Goal: Information Seeking & Learning: Learn about a topic

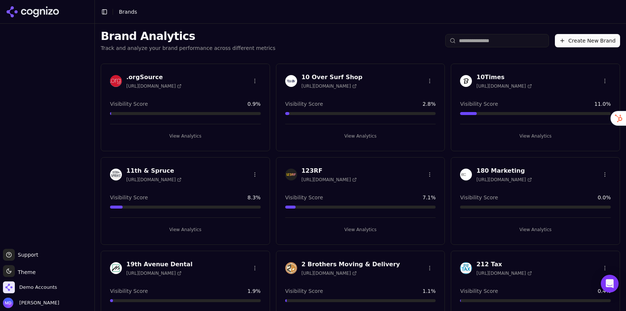
click at [466, 41] on input "search" at bounding box center [497, 40] width 104 height 13
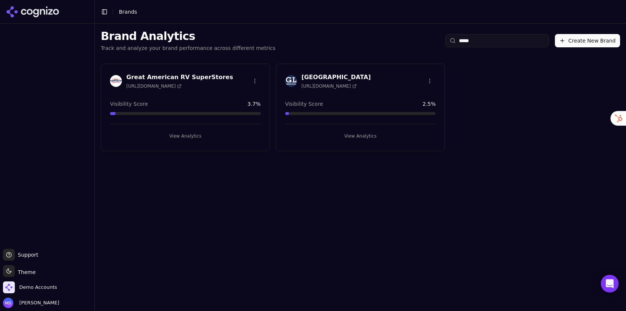
type input "*****"
click at [358, 133] on button "View Analytics" at bounding box center [360, 136] width 151 height 12
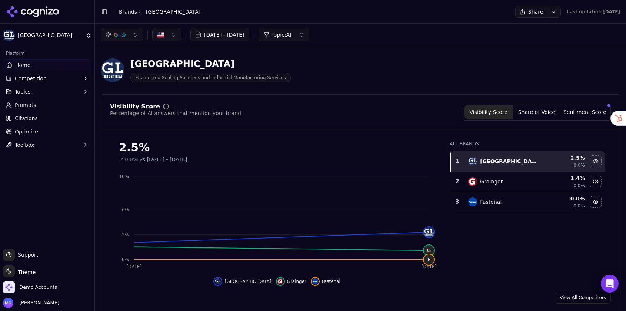
click at [34, 130] on span "Optimize" at bounding box center [26, 131] width 23 height 7
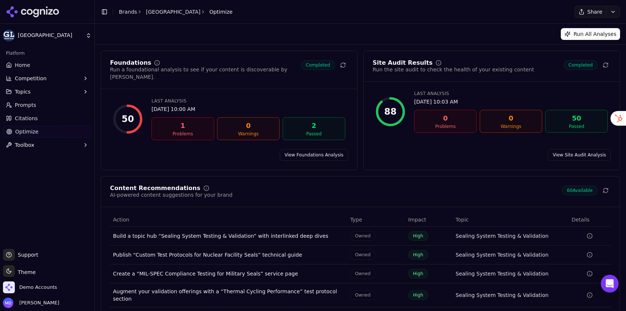
scroll to position [36, 0]
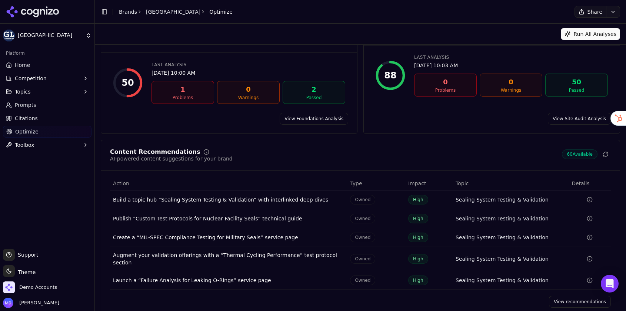
click at [562, 296] on link "View recommendations" at bounding box center [580, 302] width 62 height 12
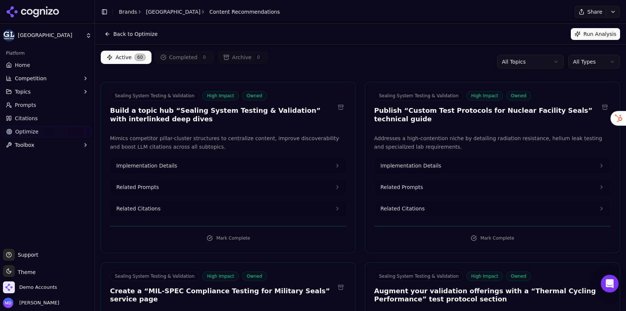
click at [594, 64] on html "Great Lakes Industrial Platform Home Competition Topics Prompts Citations Optim…" at bounding box center [313, 155] width 626 height 311
click at [42, 101] on link "Prompts" at bounding box center [47, 105] width 89 height 12
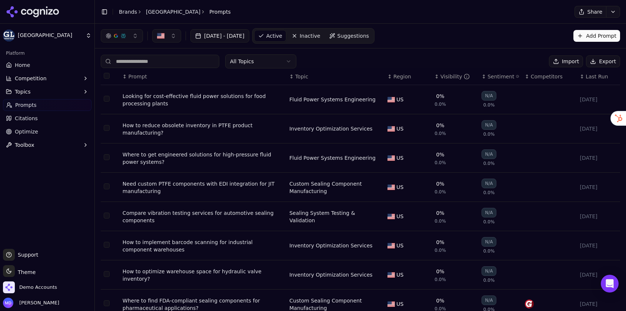
click at [447, 76] on div "Visibility" at bounding box center [454, 76] width 29 height 7
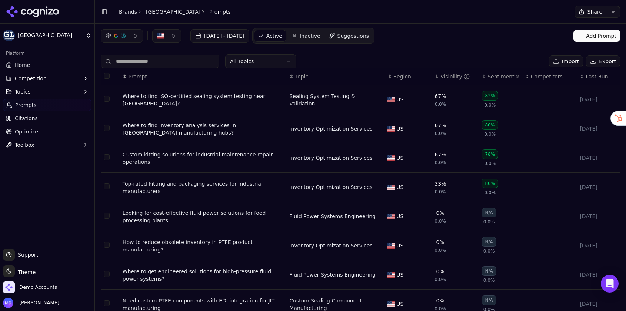
click at [245, 99] on div "Where to find ISO-certified sealing system testing near [GEOGRAPHIC_DATA]?" at bounding box center [203, 100] width 161 height 15
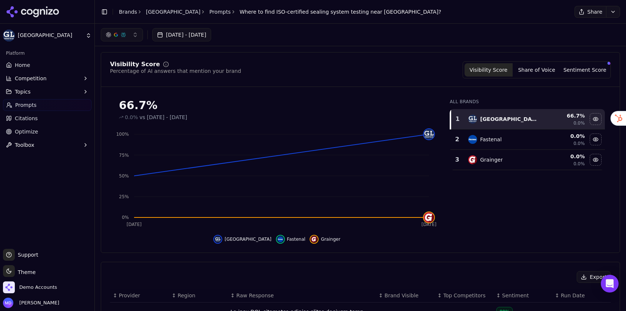
click at [25, 106] on span "Prompts" at bounding box center [25, 104] width 21 height 7
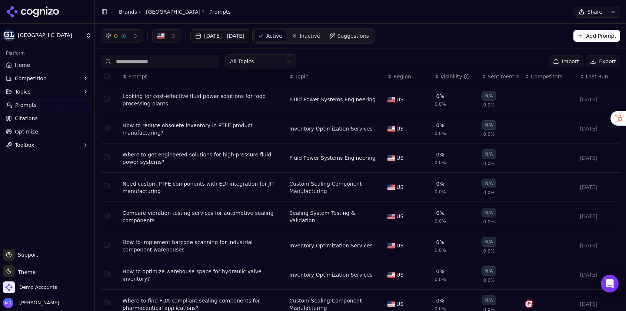
click at [210, 99] on div "Looking for cost-effective fluid power solutions for food processing plants" at bounding box center [203, 100] width 161 height 15
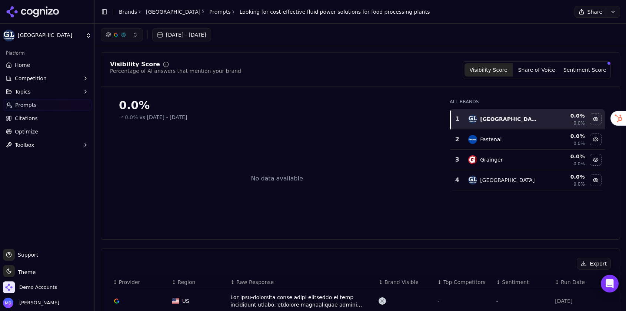
click at [29, 66] on link "Home" at bounding box center [47, 65] width 89 height 12
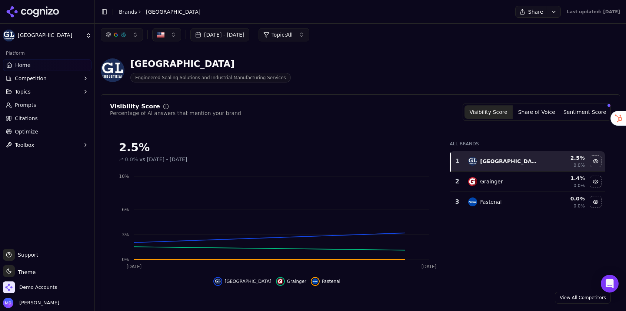
click at [213, 35] on button "[DATE] - [DATE]" at bounding box center [219, 34] width 59 height 13
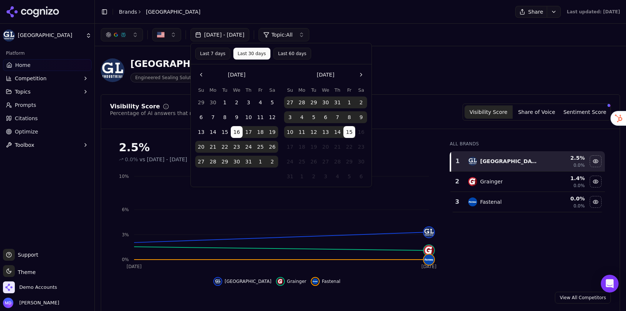
click at [296, 54] on button "Last 60 days" at bounding box center [292, 54] width 38 height 12
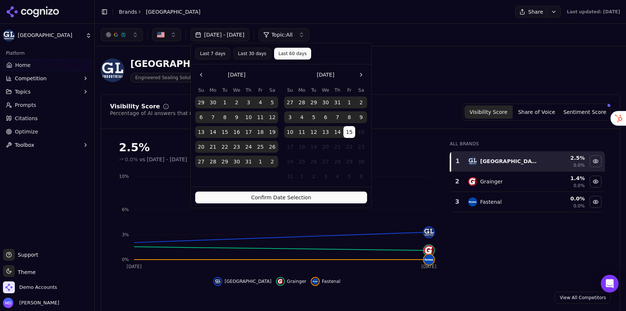
click at [268, 193] on button "Confirm Date Selection" at bounding box center [281, 198] width 172 height 12
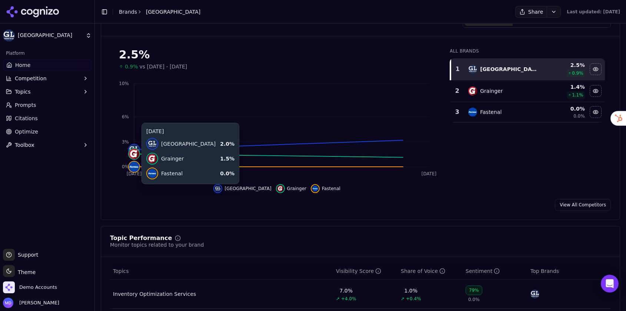
scroll to position [94, 0]
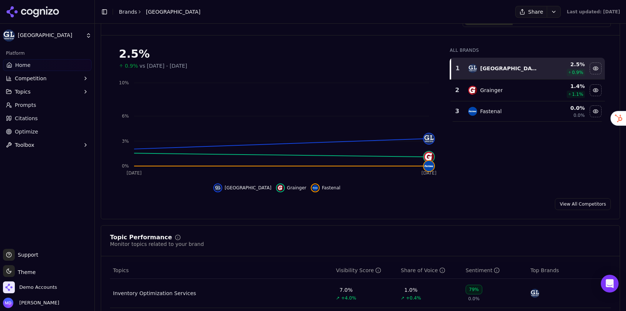
click at [64, 113] on link "Citations" at bounding box center [47, 119] width 89 height 12
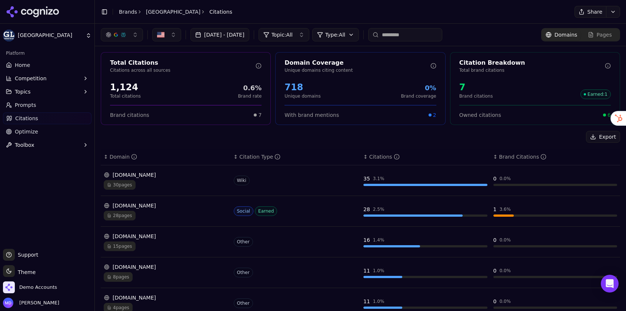
click at [61, 108] on link "Prompts" at bounding box center [47, 105] width 89 height 12
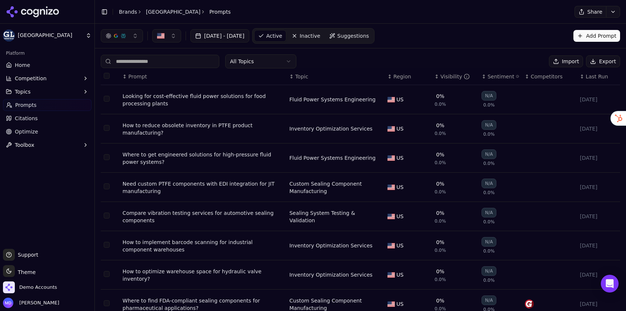
click at [183, 95] on div "Looking for cost-effective fluid power solutions for food processing plants" at bounding box center [203, 100] width 161 height 15
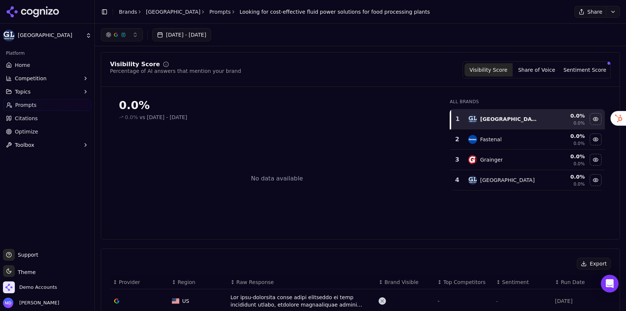
click at [211, 40] on button "[DATE] - [DATE]" at bounding box center [181, 34] width 59 height 13
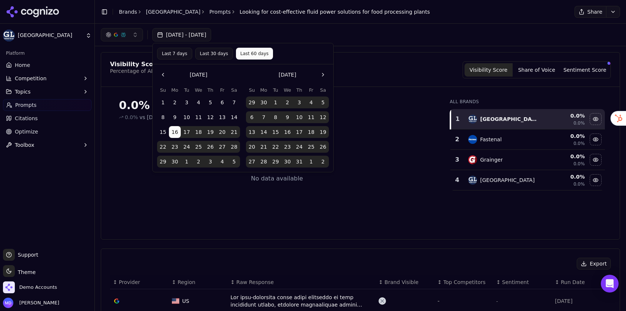
click at [344, 54] on div "Visibility Score Percentage of AI answers that mention your brand Visibility Sc…" at bounding box center [360, 146] width 519 height 188
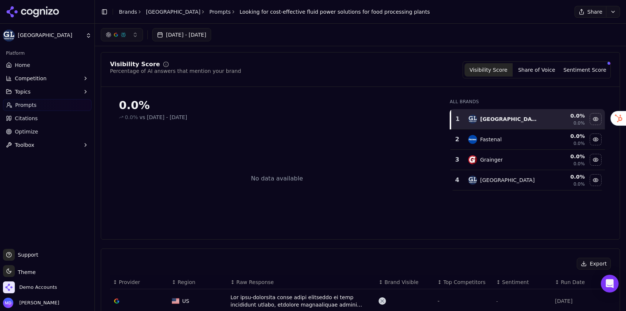
click at [34, 64] on link "Home" at bounding box center [47, 65] width 89 height 12
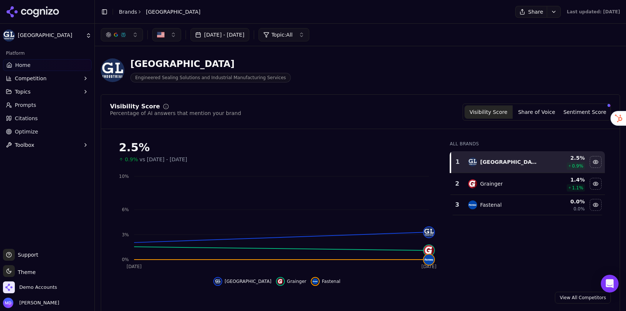
click at [23, 106] on span "Prompts" at bounding box center [25, 104] width 21 height 7
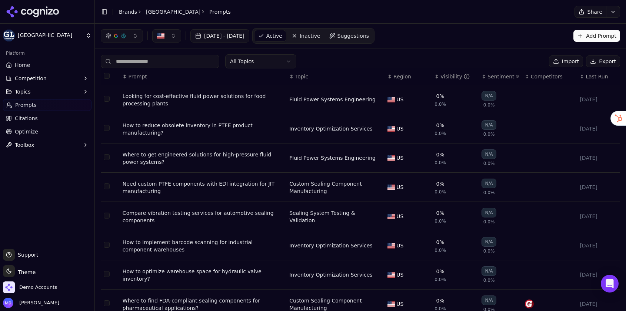
click at [217, 39] on button "[DATE] - [DATE]" at bounding box center [219, 35] width 59 height 13
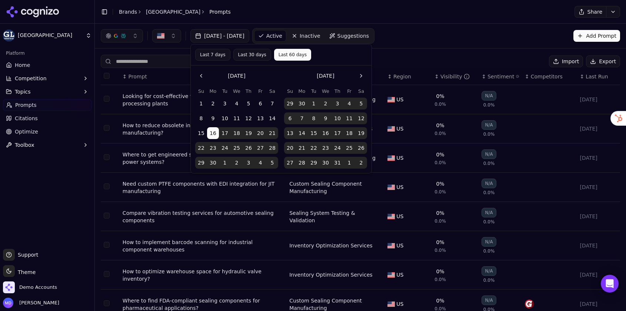
click at [361, 77] on button "Go to the Next Month" at bounding box center [361, 76] width 12 height 12
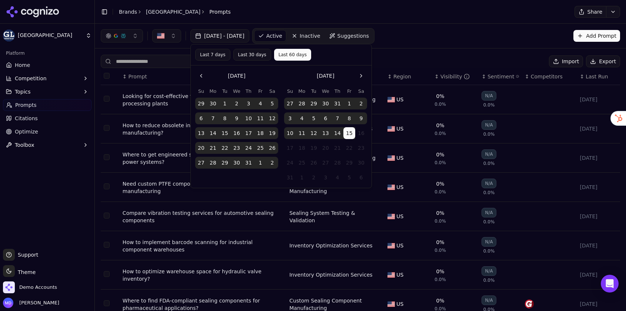
click at [361, 77] on button "Go to the Next Month" at bounding box center [361, 76] width 12 height 12
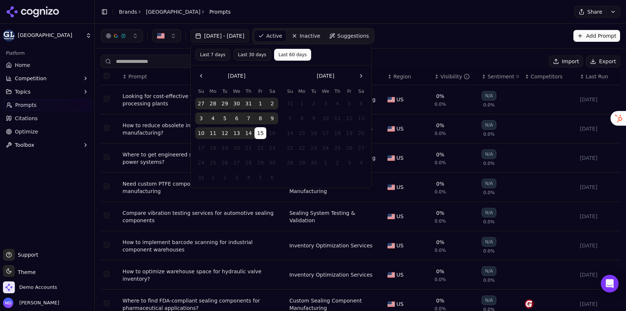
click at [198, 77] on button "Go to the Previous Month" at bounding box center [201, 76] width 12 height 12
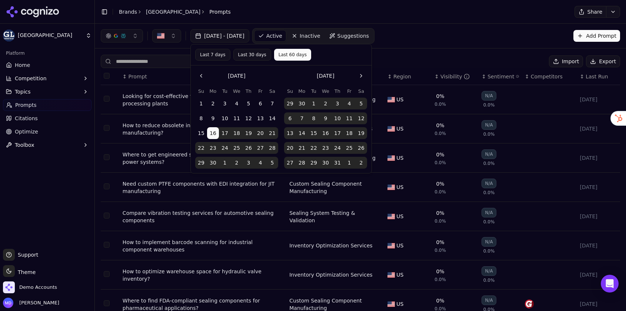
click at [198, 77] on button "Go to the Previous Month" at bounding box center [201, 76] width 12 height 12
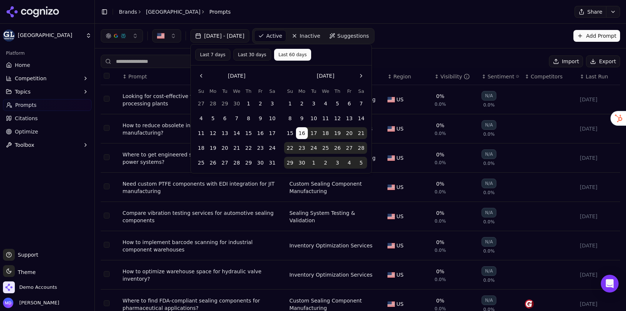
click at [198, 77] on button "Go to the Previous Month" at bounding box center [201, 76] width 12 height 12
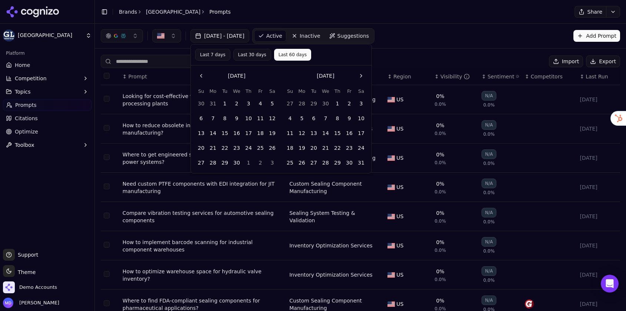
click at [223, 102] on button "1" at bounding box center [225, 104] width 12 height 12
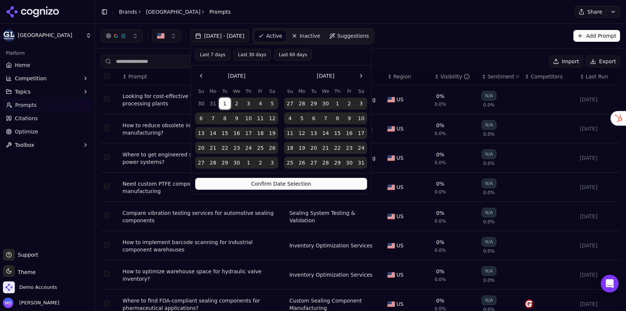
click at [242, 184] on button "Confirm Date Selection" at bounding box center [281, 184] width 172 height 12
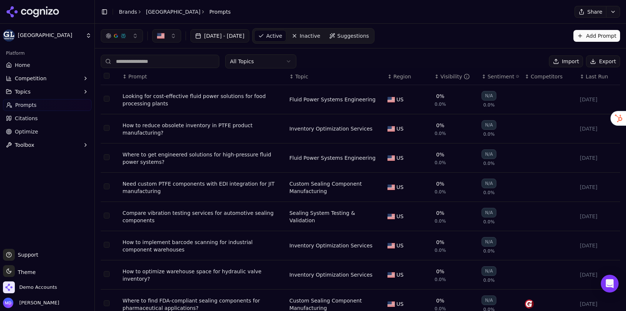
click at [166, 94] on div "Looking for cost-effective fluid power solutions for food processing plants" at bounding box center [203, 100] width 161 height 15
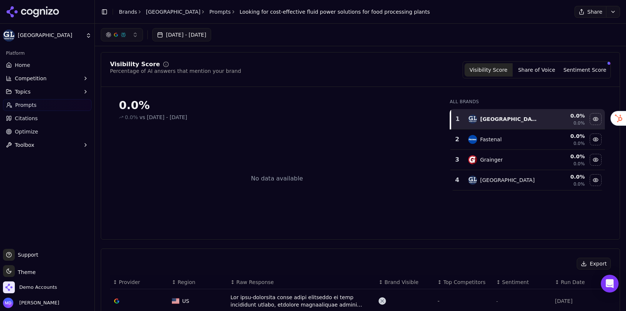
click at [40, 59] on div "Platform" at bounding box center [47, 53] width 89 height 12
click at [39, 65] on link "Home" at bounding box center [47, 65] width 89 height 12
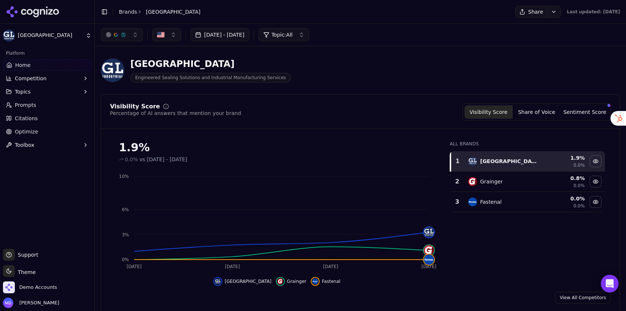
click at [40, 63] on link "Home" at bounding box center [47, 65] width 89 height 12
click at [130, 9] on link "Brands" at bounding box center [128, 12] width 18 height 6
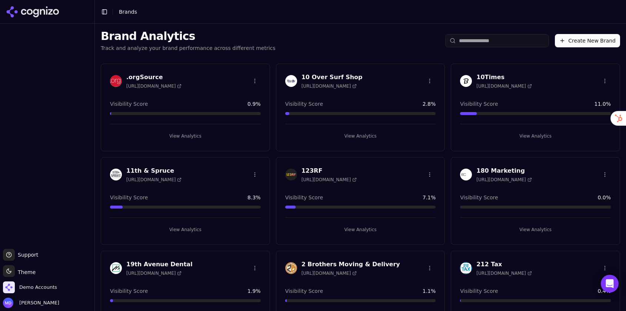
click at [468, 39] on input "search" at bounding box center [497, 40] width 104 height 13
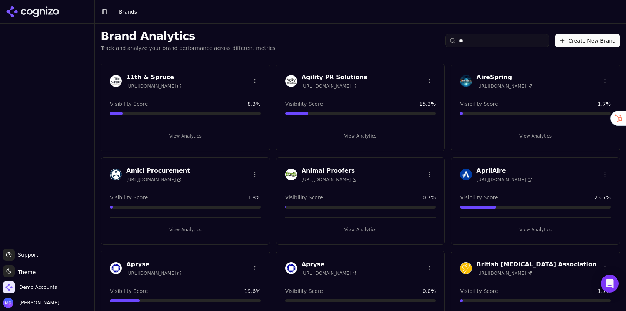
type input "*"
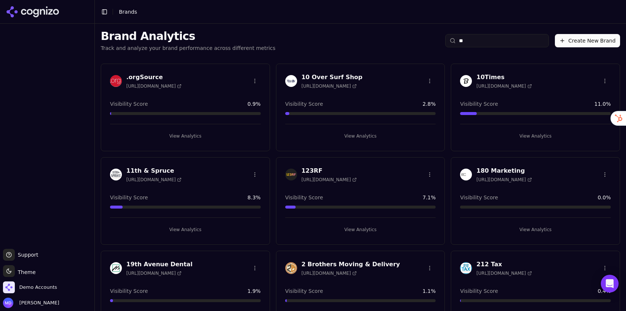
type input "*"
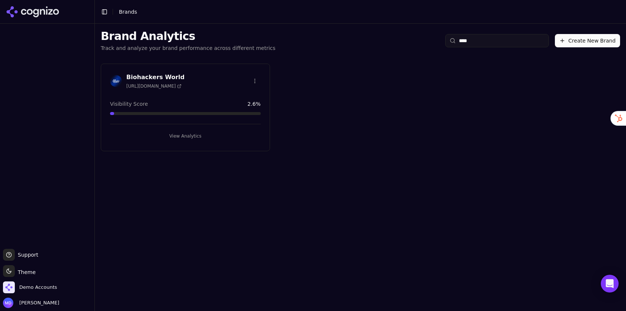
type input "****"
click at [179, 131] on button "View Analytics" at bounding box center [185, 136] width 151 height 12
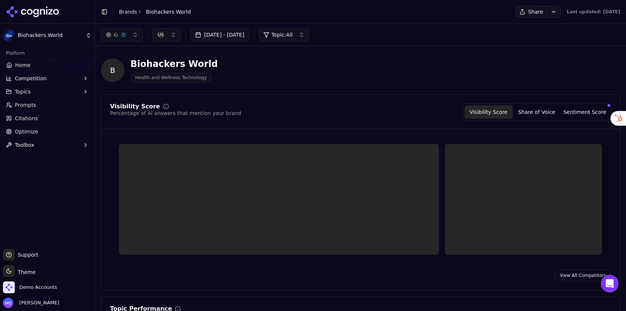
click at [44, 134] on link "Optimize" at bounding box center [47, 132] width 89 height 12
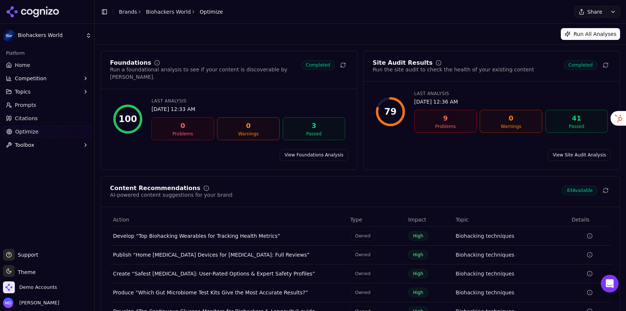
scroll to position [36, 0]
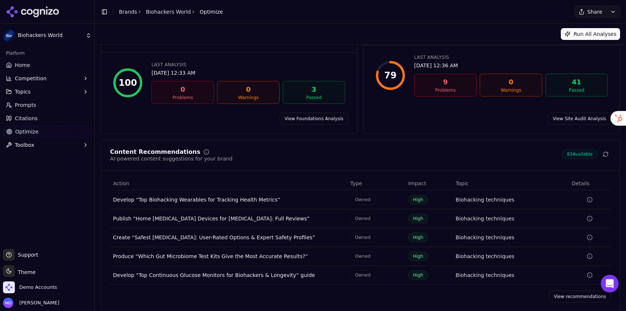
click at [576, 293] on link "View recommendations" at bounding box center [580, 297] width 62 height 12
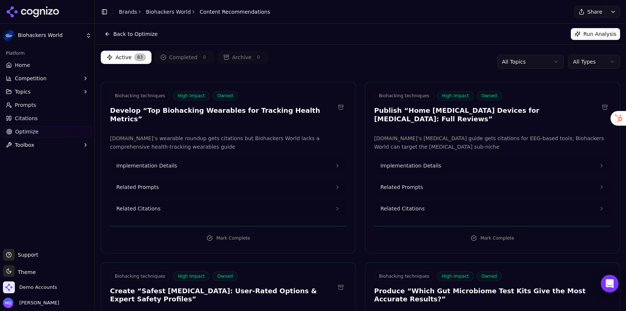
click at [594, 67] on html "Biohackers World Platform Home Competition Topics Prompts Citations Optimize To…" at bounding box center [313, 155] width 626 height 311
click at [25, 67] on html "Biohackers World Platform Home Competition Topics Prompts Citations Optimize To…" at bounding box center [313, 155] width 626 height 311
click at [25, 67] on span "Home" at bounding box center [22, 64] width 15 height 7
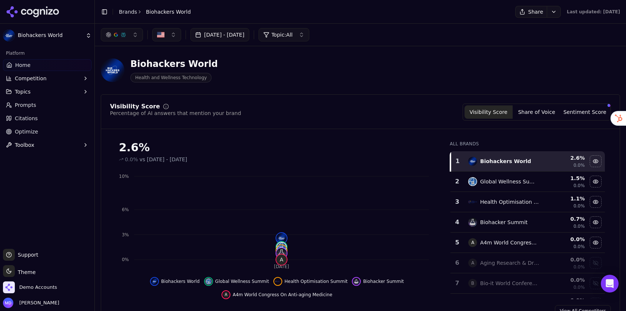
click at [26, 116] on span "Citations" at bounding box center [26, 118] width 23 height 7
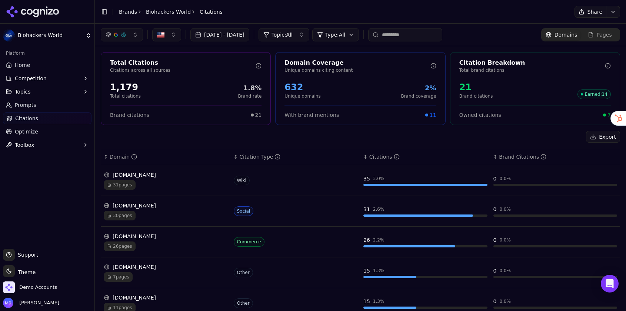
click at [44, 127] on link "Optimize" at bounding box center [47, 132] width 89 height 12
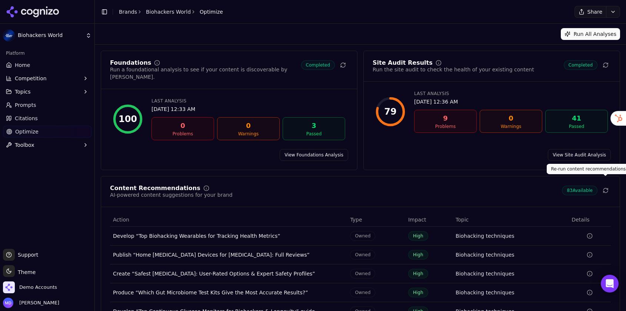
click at [606, 191] on icon at bounding box center [605, 192] width 4 height 2
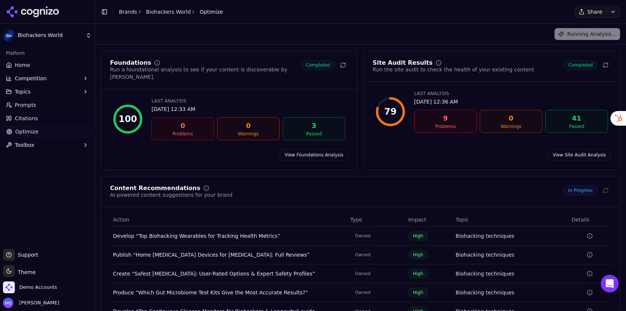
click at [20, 66] on span "Home" at bounding box center [22, 64] width 15 height 7
